Goal: Transaction & Acquisition: Download file/media

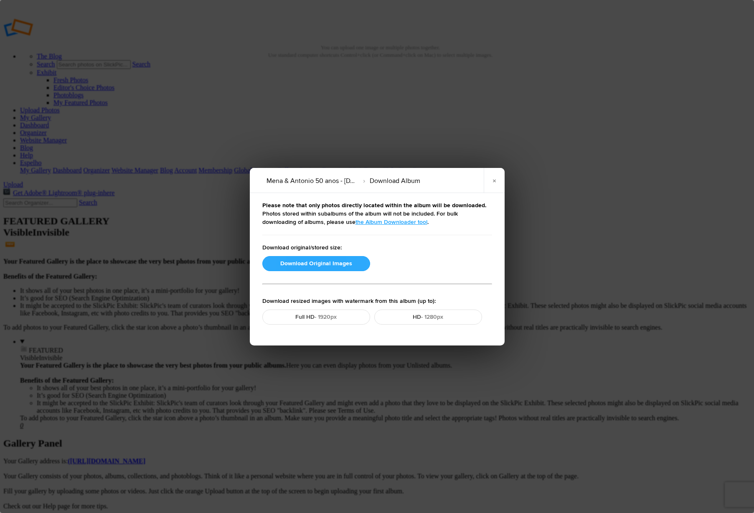
click at [328, 262] on button "Download Original Images" at bounding box center [316, 263] width 108 height 15
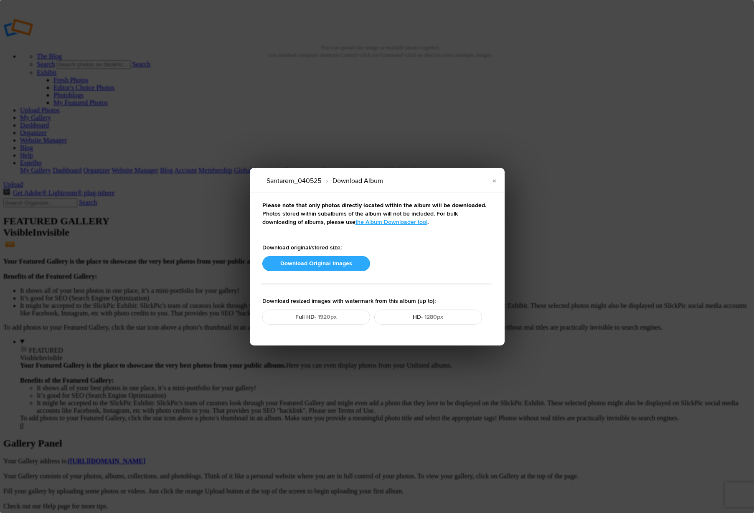
click at [341, 263] on button "Download Original Images" at bounding box center [316, 263] width 108 height 15
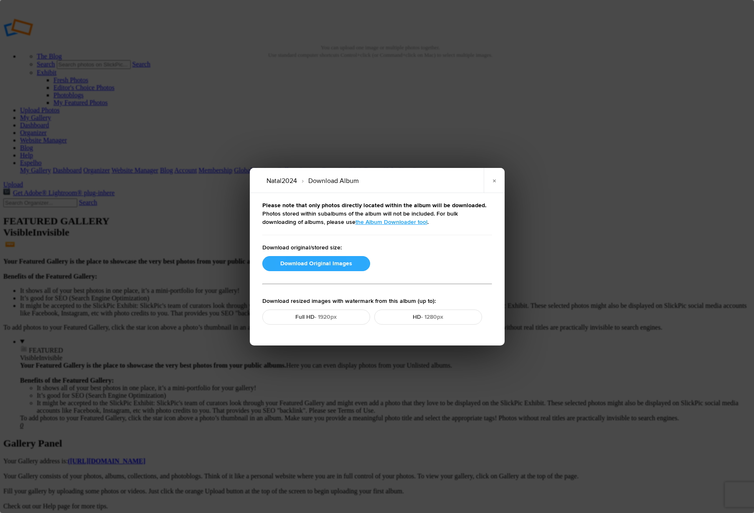
click at [327, 261] on button "Download Original Images" at bounding box center [316, 263] width 108 height 15
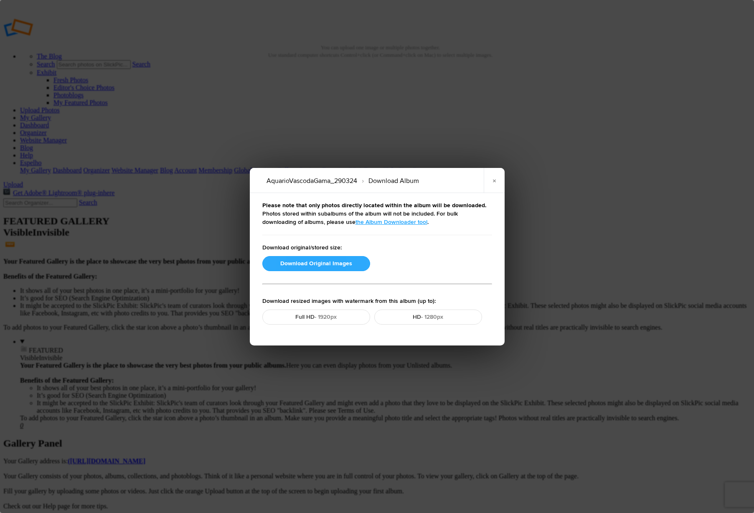
click at [323, 264] on button "Download Original Images" at bounding box center [316, 263] width 108 height 15
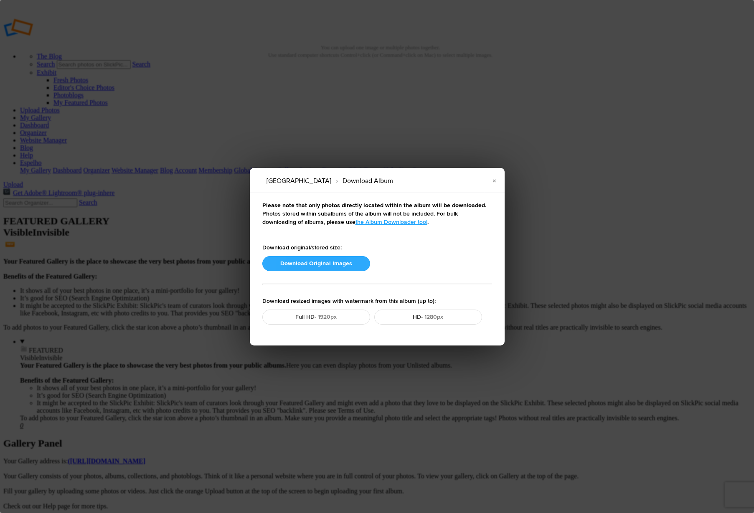
click at [312, 265] on button "Download Original Images" at bounding box center [316, 263] width 108 height 15
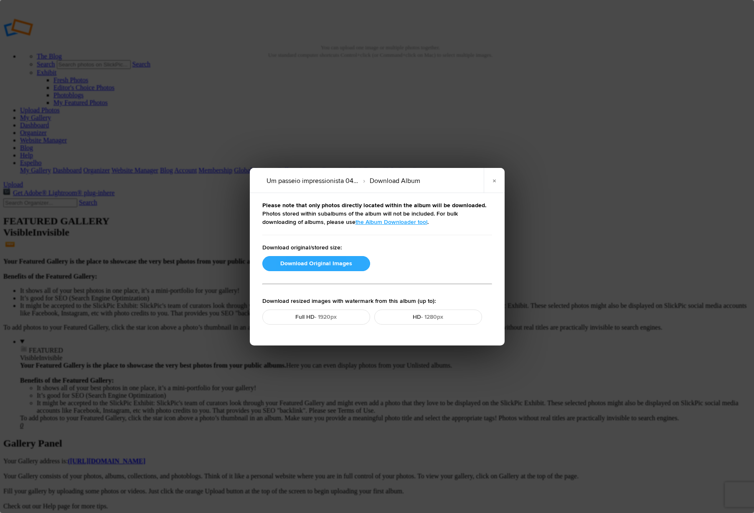
click at [302, 264] on button "Download Original Images" at bounding box center [316, 263] width 108 height 15
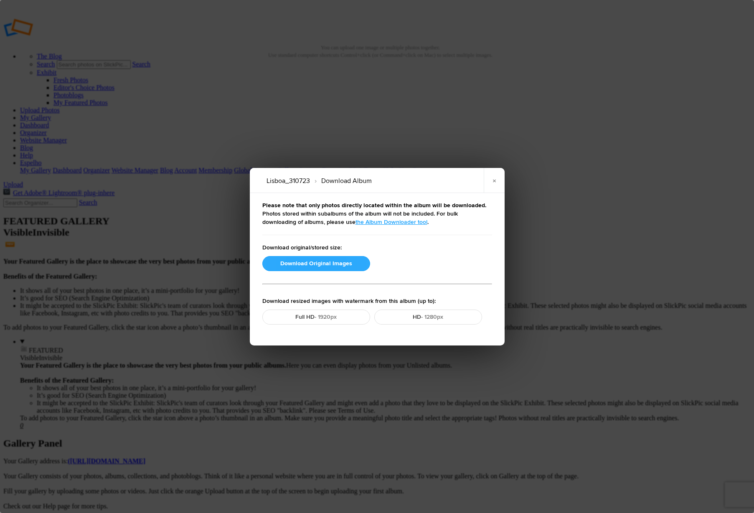
click at [336, 264] on button "Download Original Images" at bounding box center [316, 263] width 108 height 15
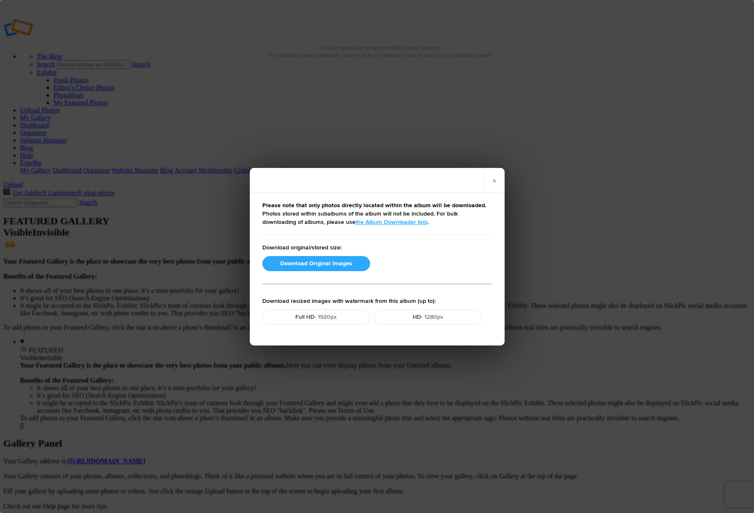
click at [328, 265] on button "Download Original Images" at bounding box center [316, 263] width 108 height 15
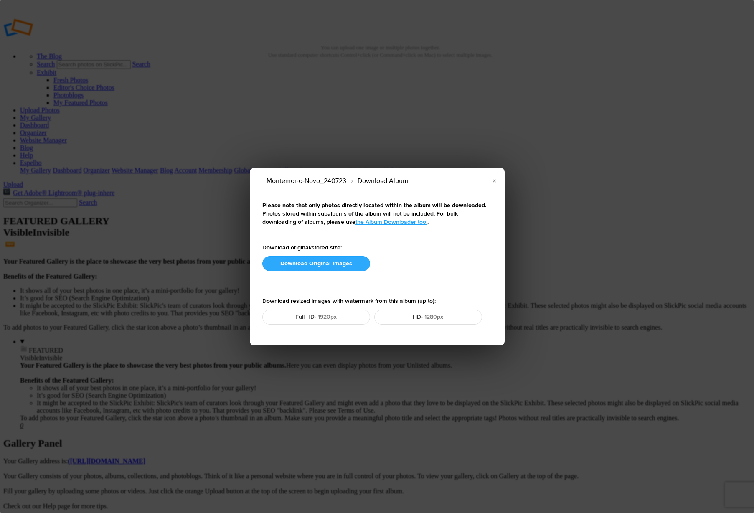
click at [314, 266] on button "Download Original Images" at bounding box center [316, 263] width 108 height 15
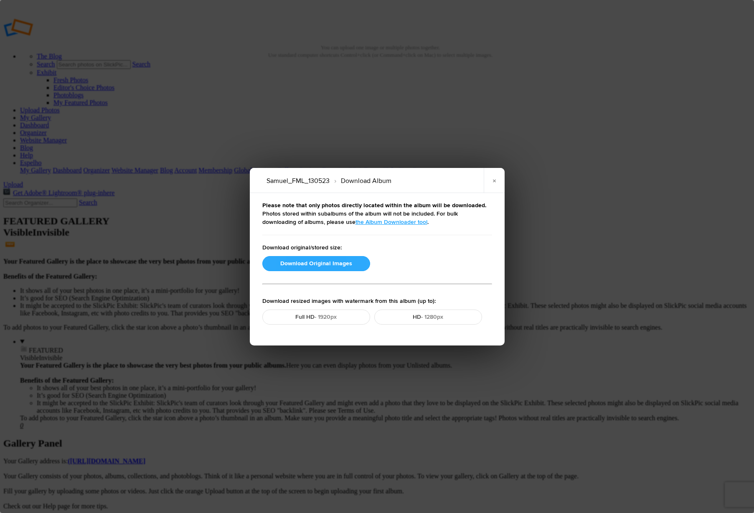
click at [308, 266] on button "Download Original Images" at bounding box center [316, 263] width 108 height 15
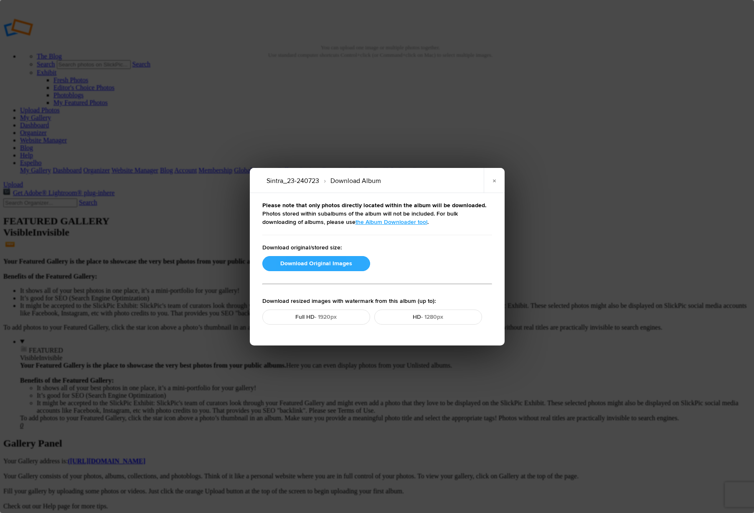
click at [310, 263] on button "Download Original Images" at bounding box center [316, 263] width 108 height 15
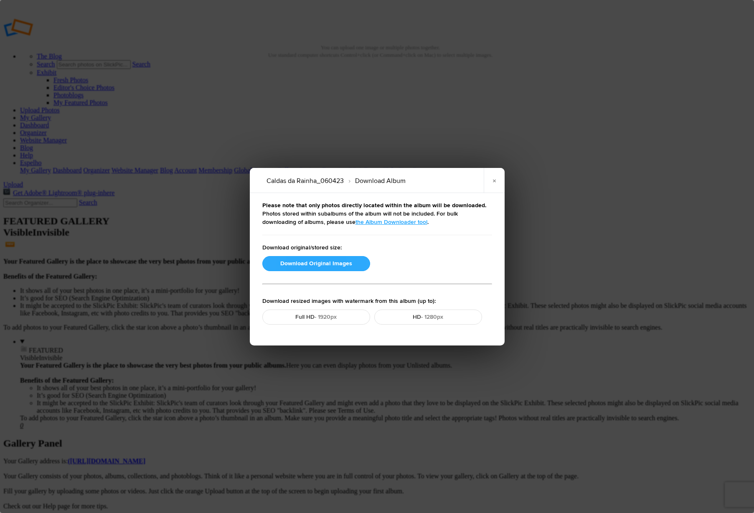
click at [343, 263] on button "Download Original Images" at bounding box center [316, 263] width 108 height 15
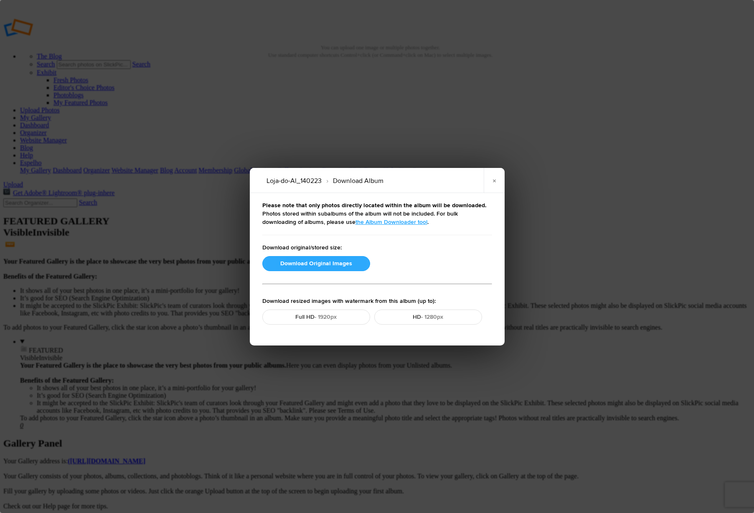
click at [327, 264] on button "Download Original Images" at bounding box center [316, 263] width 108 height 15
